Goal: Entertainment & Leisure: Browse casually

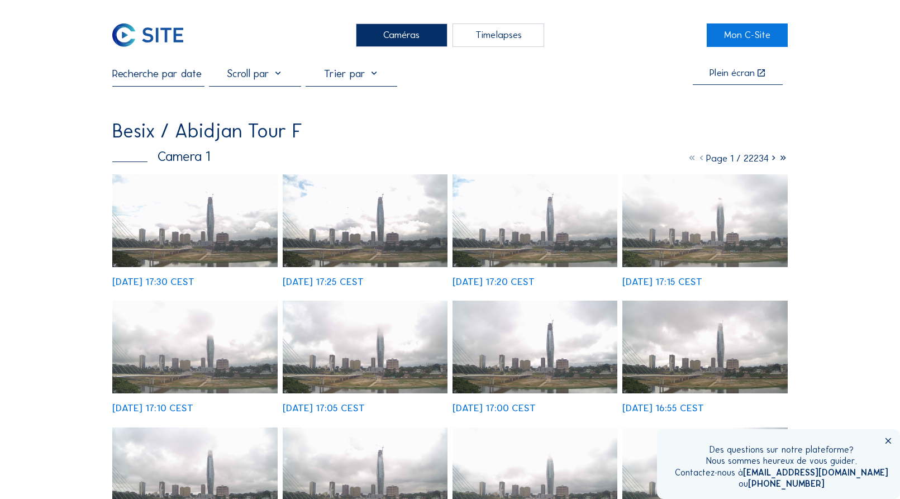
click at [365, 244] on img at bounding box center [365, 220] width 165 height 93
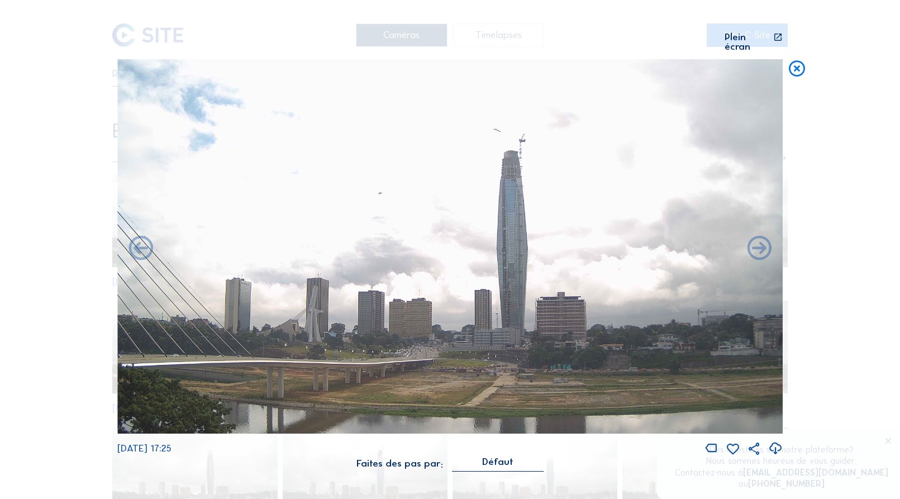
click at [775, 440] on icon at bounding box center [775, 449] width 15 height 18
click at [896, 264] on div "Scroll pour voyager dans le temps | Appuie sur le 'Alt' Bouton + Scroll pour Zo…" at bounding box center [450, 249] width 900 height 499
click at [749, 38] on div "Plein écran" at bounding box center [748, 42] width 47 height 20
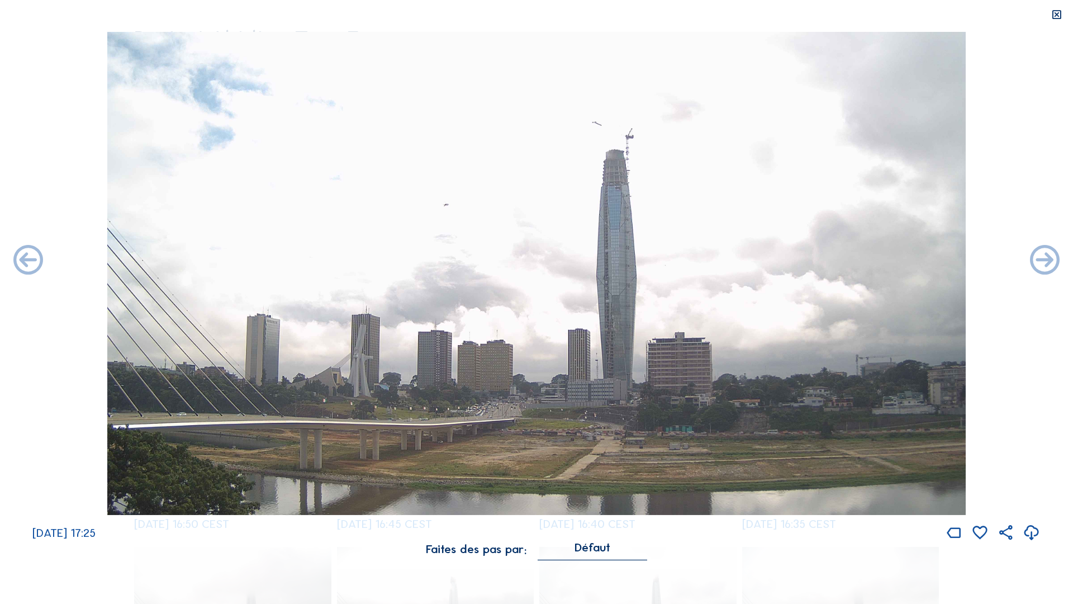
click at [900, 498] on icon at bounding box center [1032, 532] width 18 height 21
click at [900, 17] on icon at bounding box center [1057, 15] width 12 height 12
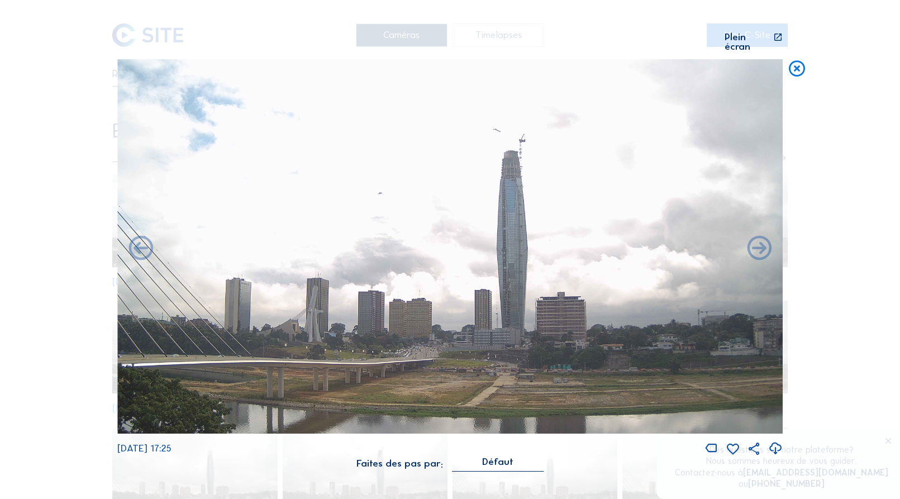
click at [498, 457] on div "Défaut" at bounding box center [497, 462] width 31 height 10
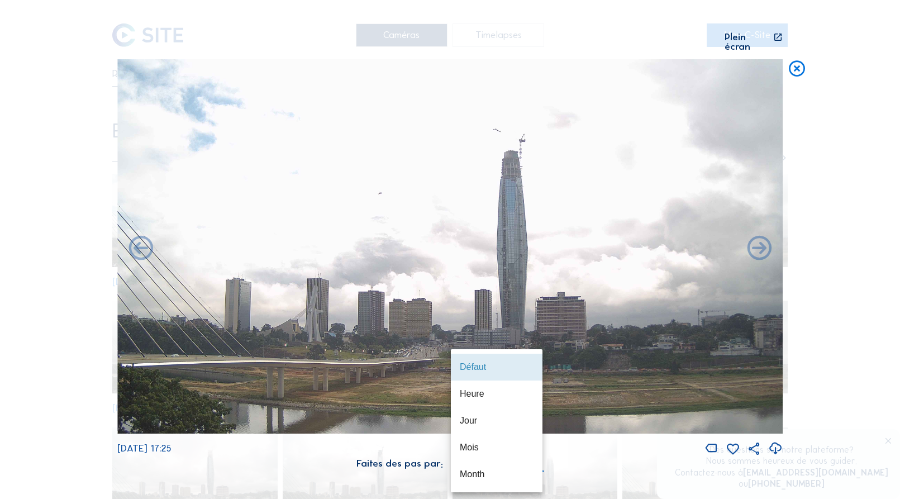
click at [61, 459] on div "Scroll pour voyager dans le temps | Appuie sur le 'Alt' Bouton + Scroll pour Zo…" at bounding box center [450, 249] width 900 height 499
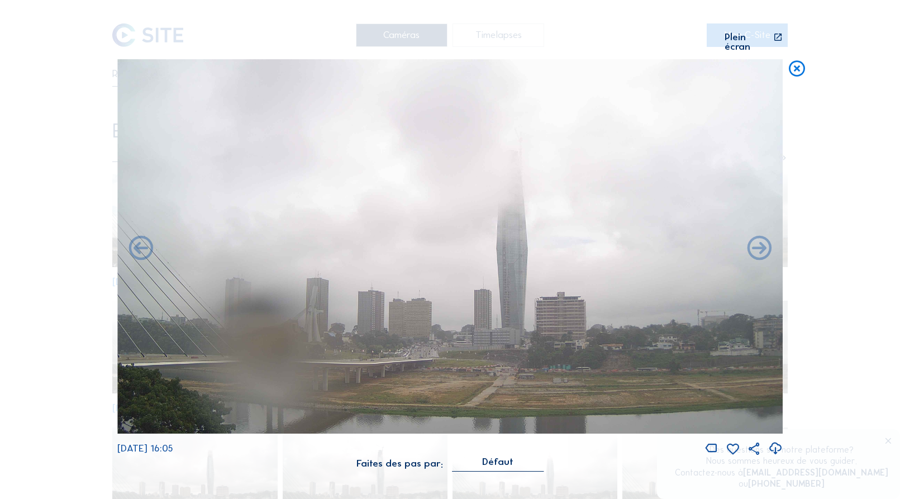
click at [505, 457] on div "Défaut" at bounding box center [497, 462] width 31 height 10
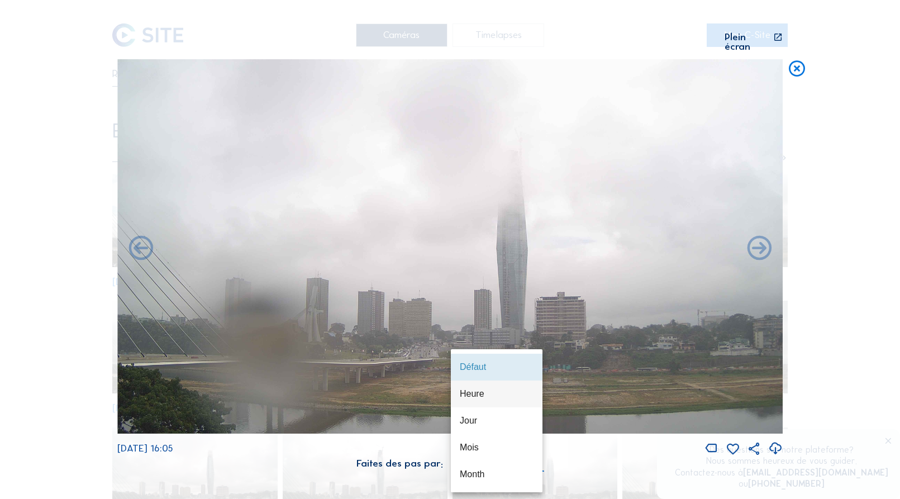
click at [474, 395] on div "Heure" at bounding box center [497, 393] width 74 height 11
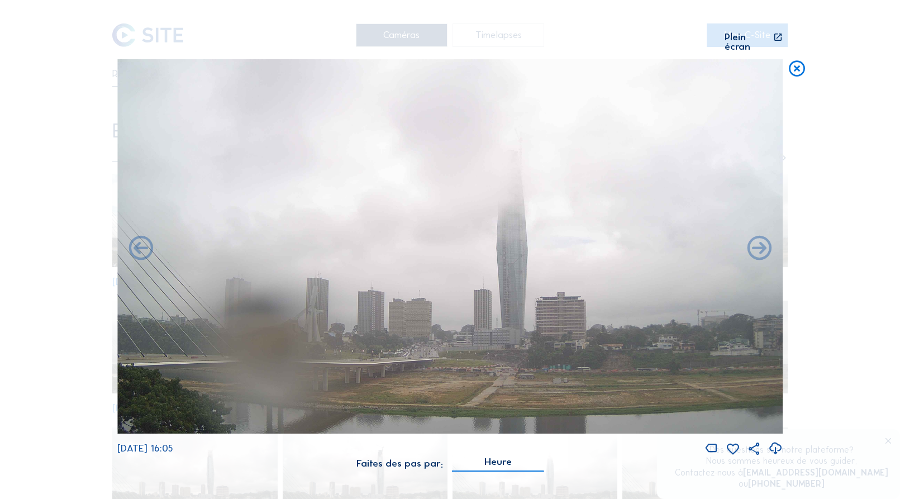
click at [162, 42] on div "Scroll pour voyager dans le temps | Appuie sur le '[GEOGRAPHIC_DATA] + Scroll p…" at bounding box center [420, 46] width 607 height 9
click at [779, 37] on icon at bounding box center [777, 42] width 9 height 20
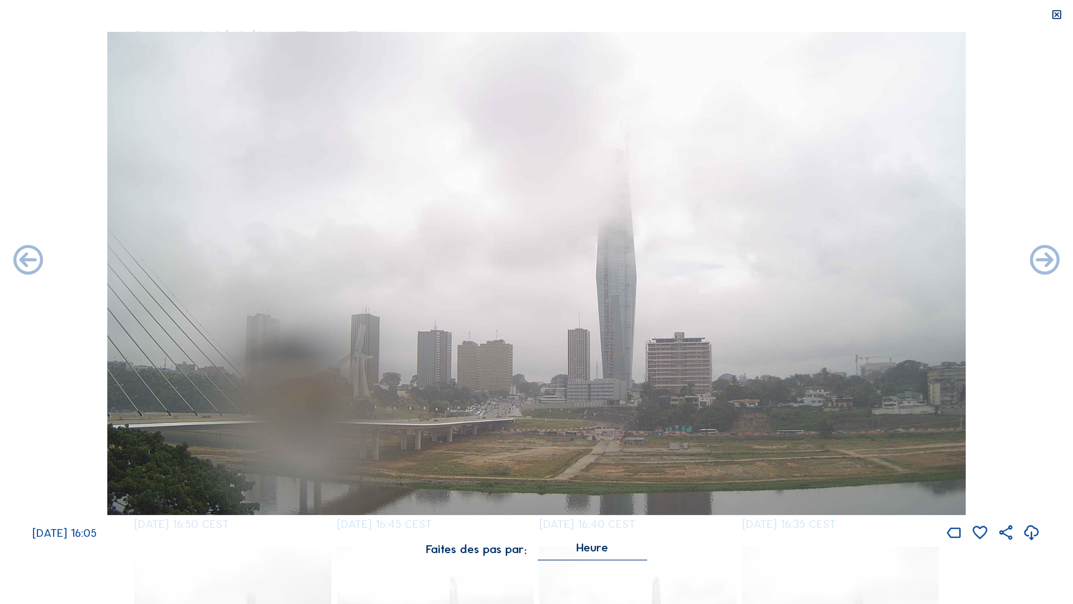
drag, startPoint x: 1058, startPoint y: 9, endPoint x: 1058, endPoint y: 15, distance: 5.6
click at [900, 9] on div at bounding box center [1056, 15] width 33 height 30
click at [900, 18] on icon at bounding box center [1057, 15] width 12 height 12
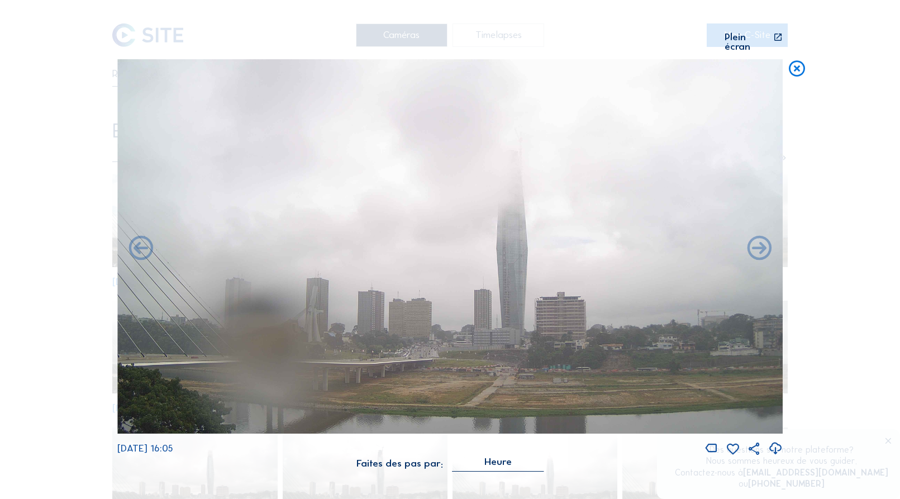
click at [798, 60] on icon at bounding box center [797, 69] width 20 height 20
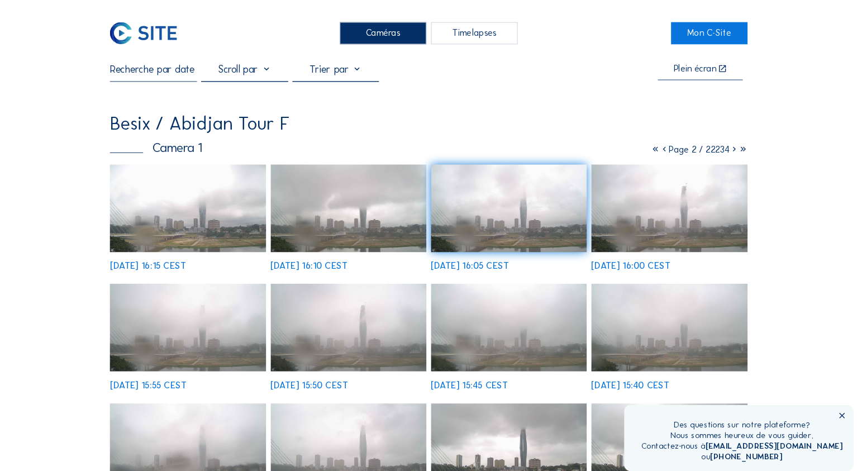
scroll to position [57, 0]
